Goal: Task Accomplishment & Management: Manage account settings

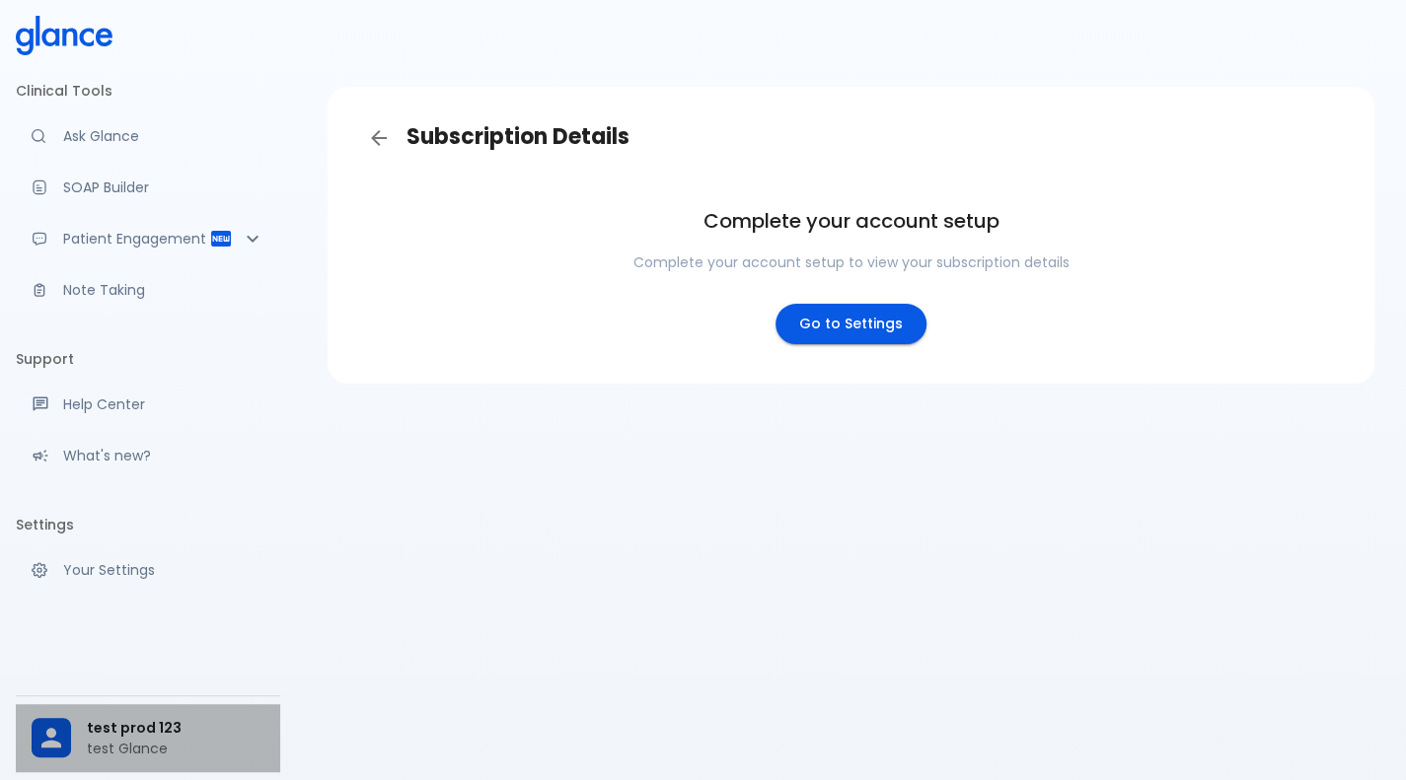
click at [111, 737] on span "test prod 123" at bounding box center [176, 728] width 178 height 21
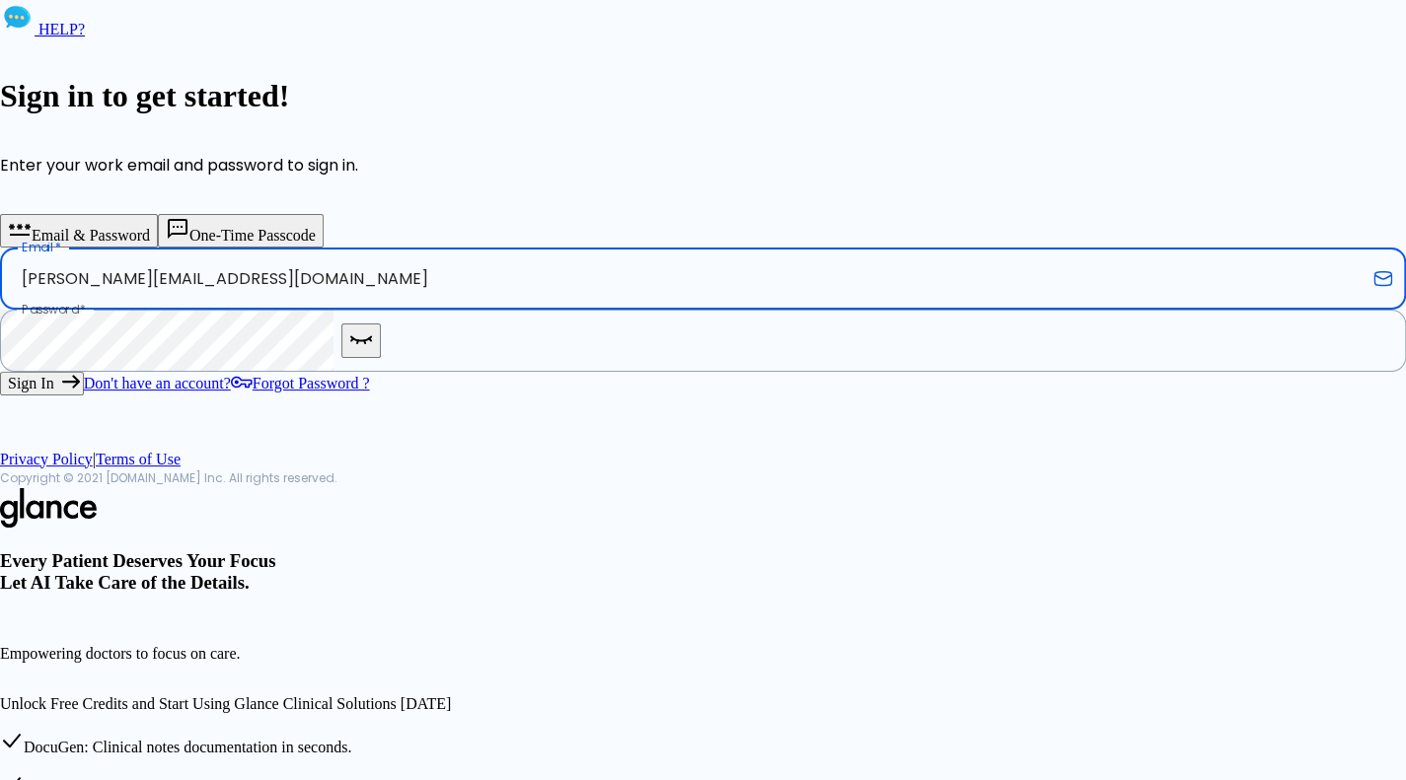
click at [408, 310] on input "[PERSON_NAME][EMAIL_ADDRESS][DOMAIN_NAME]" at bounding box center [682, 279] width 1365 height 62
type input "[PERSON_NAME][EMAIL_ADDRESS][DOMAIN_NAME]"
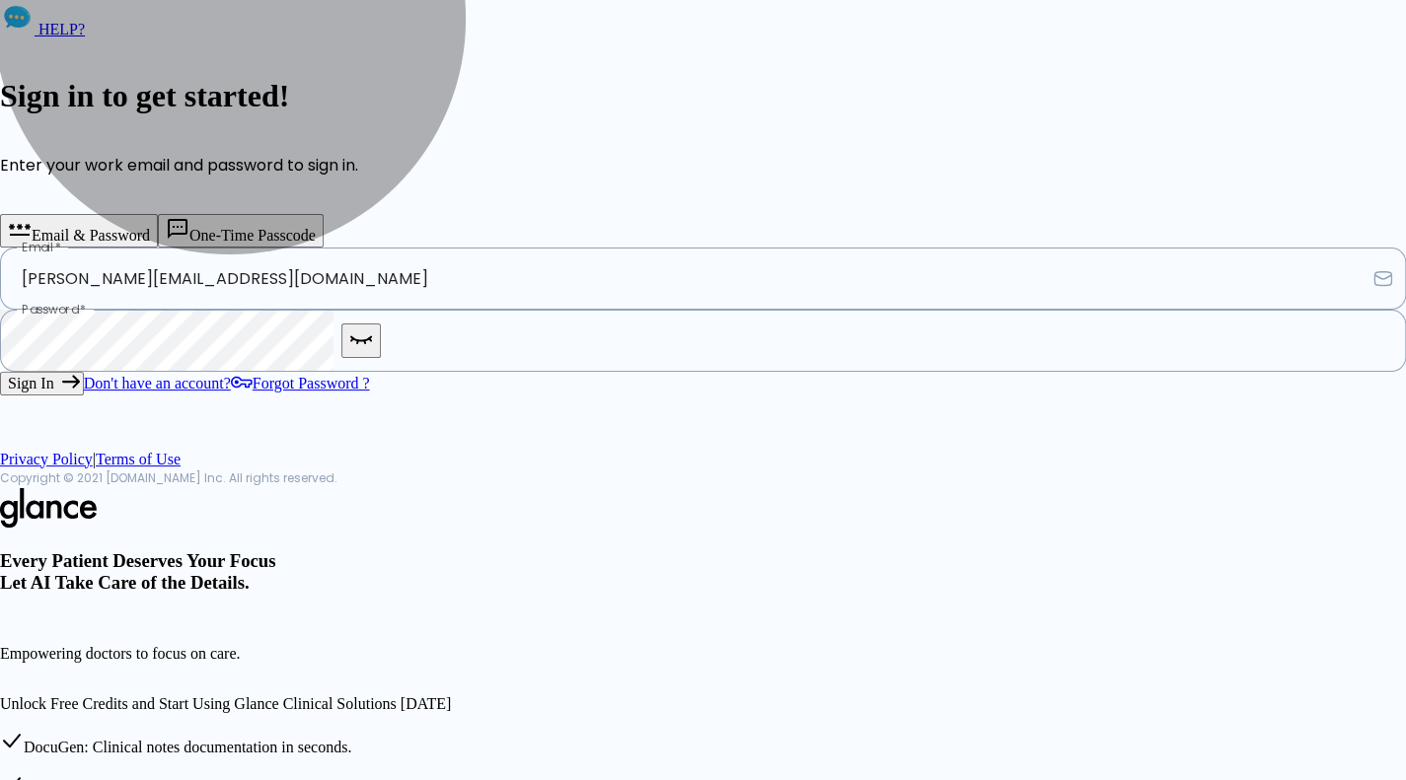
click at [84, 396] on button "Sign In" at bounding box center [42, 384] width 84 height 24
